Goal: Task Accomplishment & Management: Manage account settings

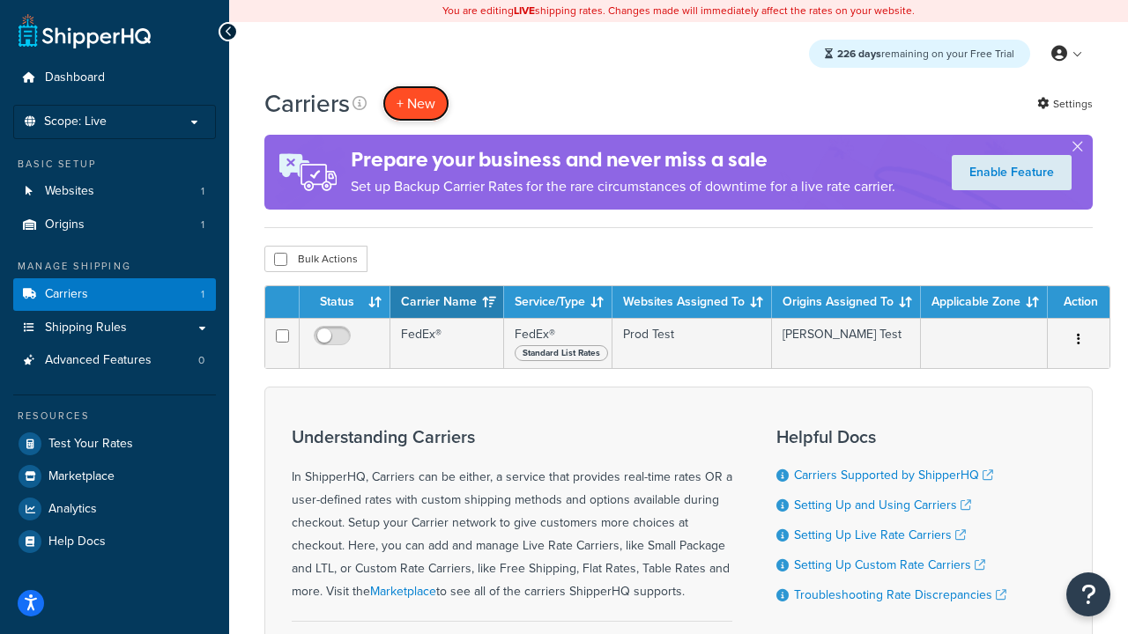
click at [416, 103] on button "+ New" at bounding box center [415, 103] width 67 height 36
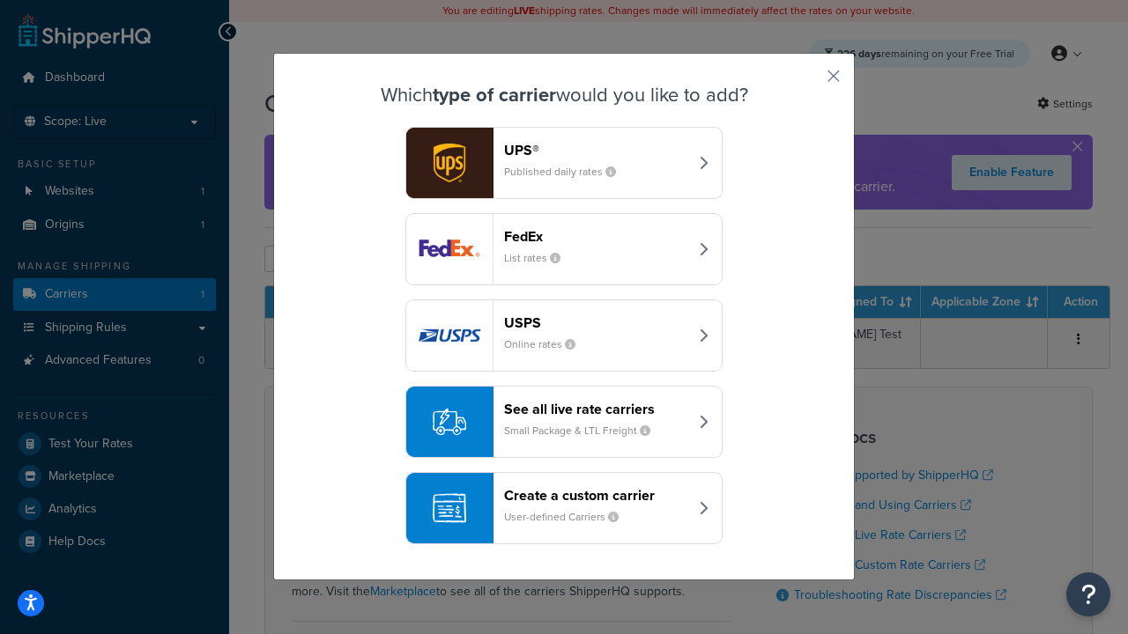
click at [596, 236] on header "FedEx" at bounding box center [596, 236] width 184 height 17
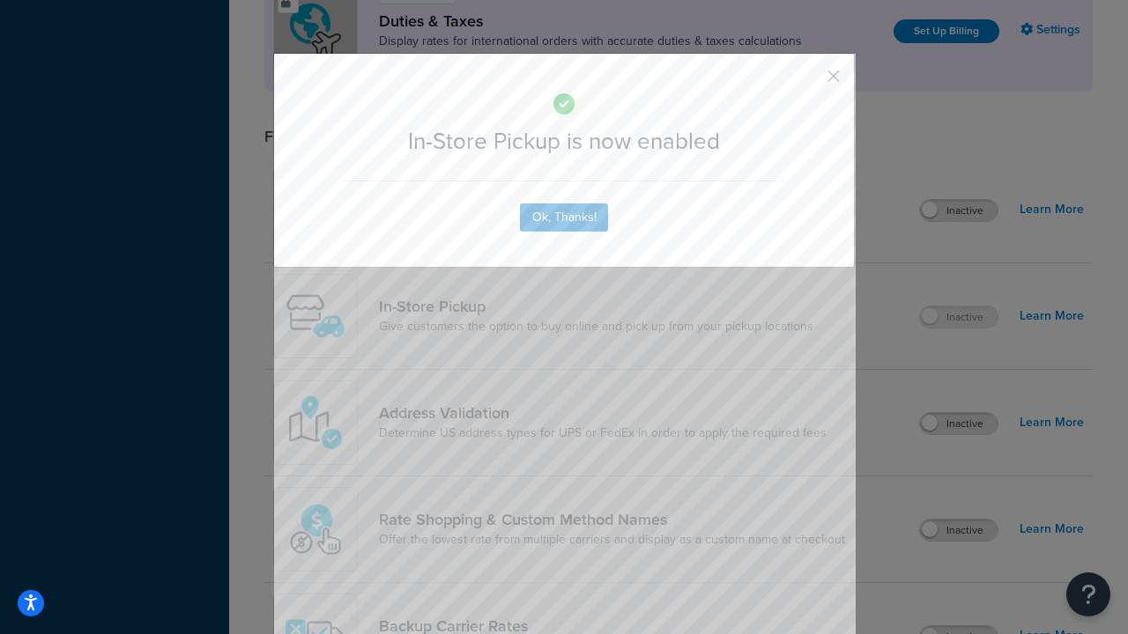
click at [807, 80] on button "button" at bounding box center [807, 82] width 4 height 4
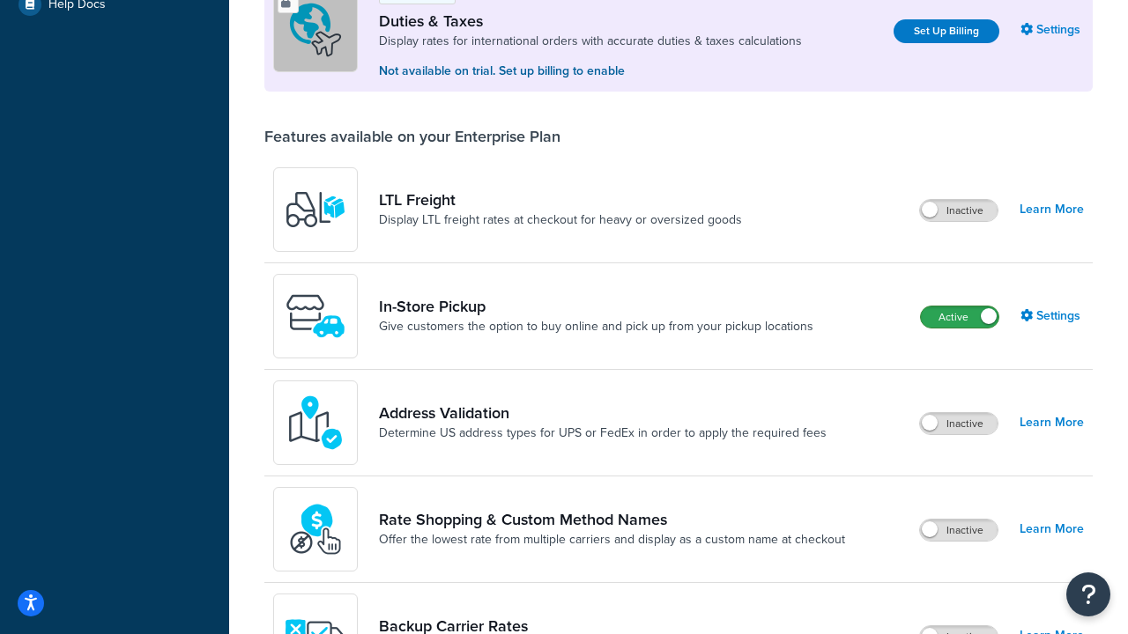
scroll to position [537, 0]
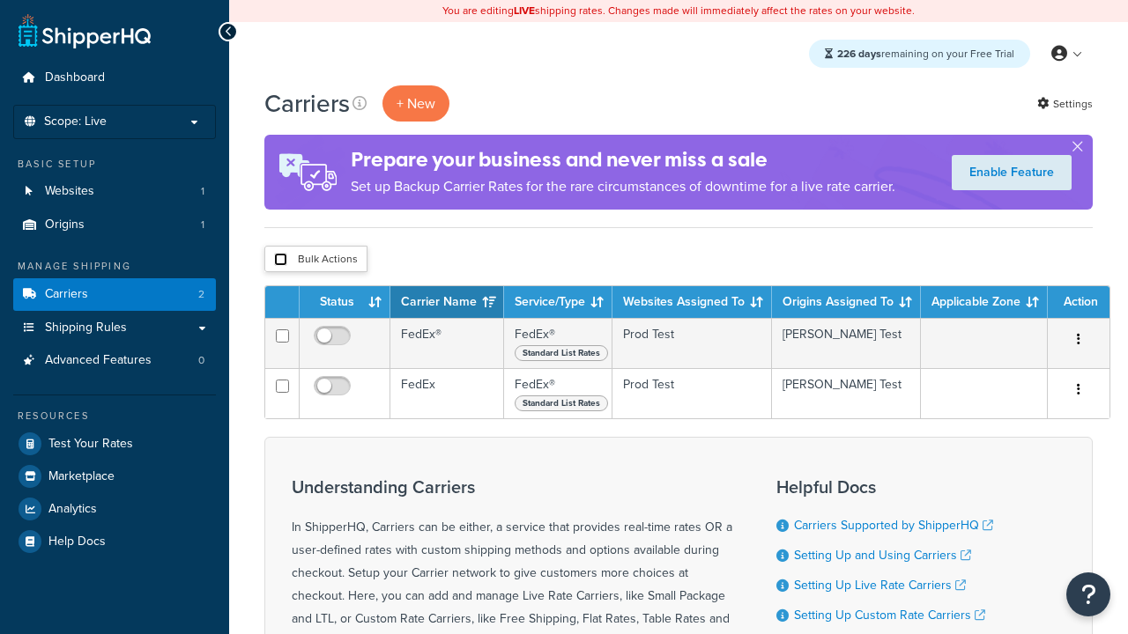
click at [280, 260] on input "checkbox" at bounding box center [280, 259] width 13 height 13
checkbox input "true"
click at [0, 0] on button "Delete" at bounding box center [0, 0] width 0 height 0
